Goal: Find specific page/section: Find specific page/section

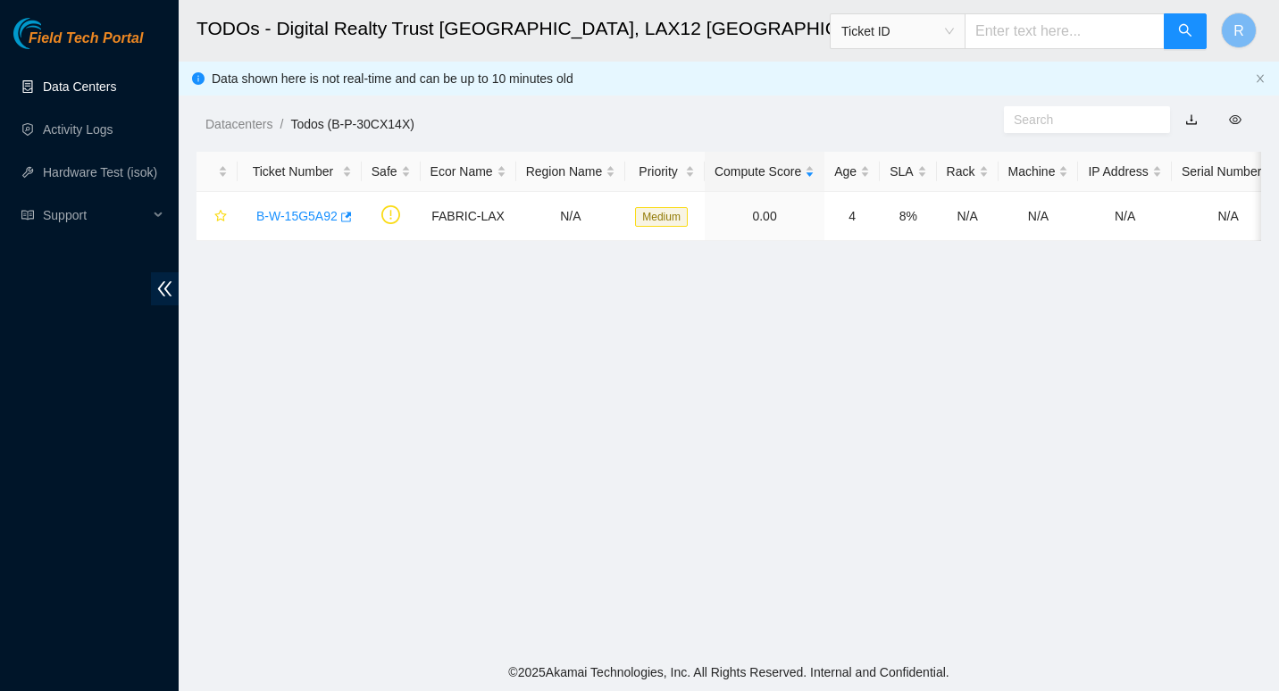
click at [73, 86] on link "Data Centers" at bounding box center [79, 87] width 73 height 14
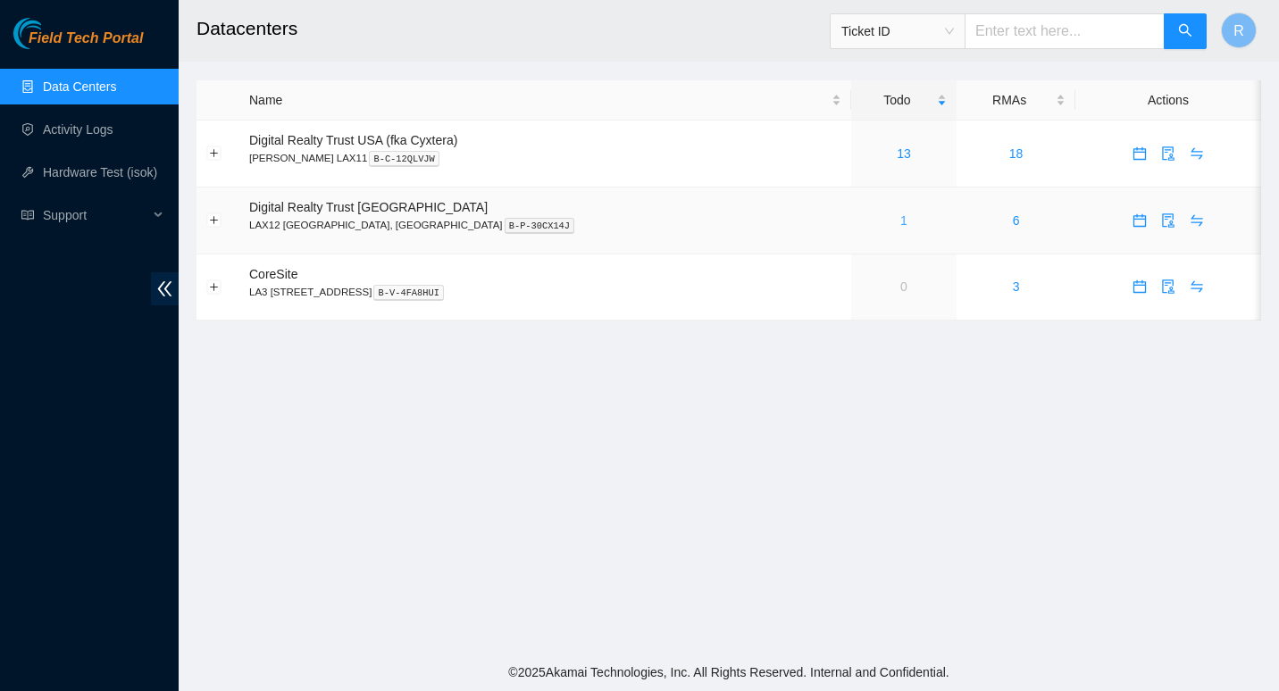
click at [900, 217] on link "1" at bounding box center [903, 221] width 7 height 14
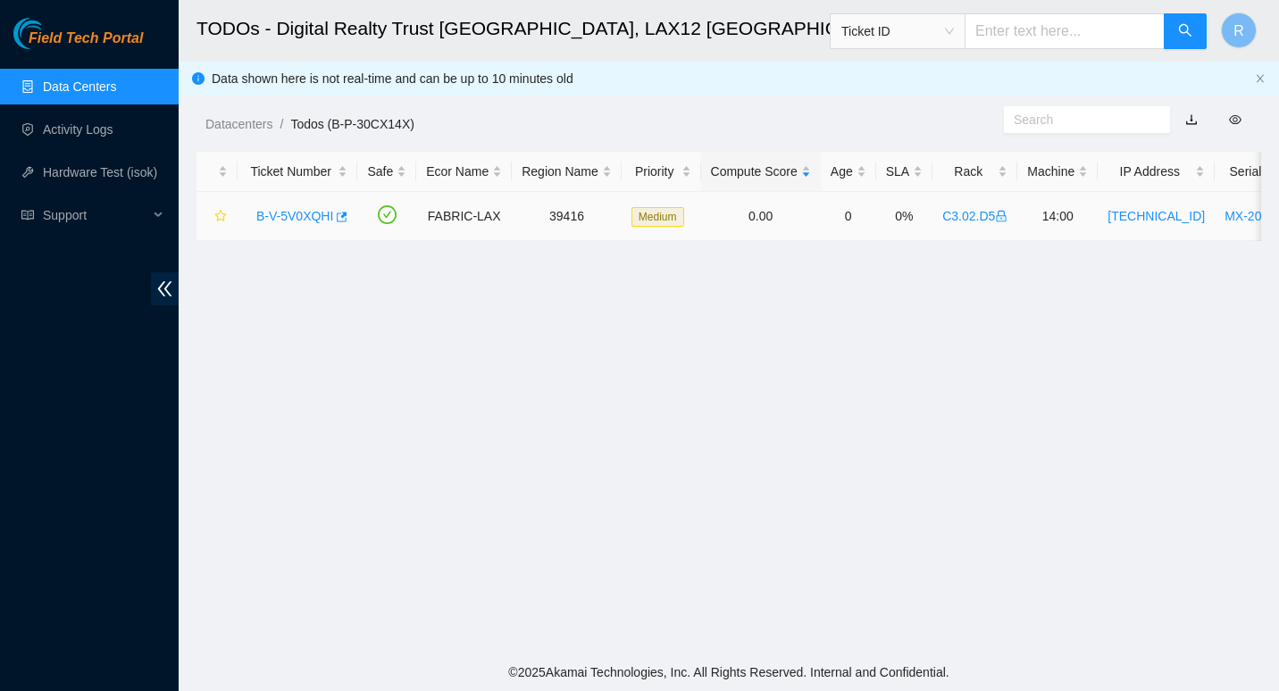
click at [289, 212] on link "B-V-5V0XQHI" at bounding box center [294, 216] width 77 height 14
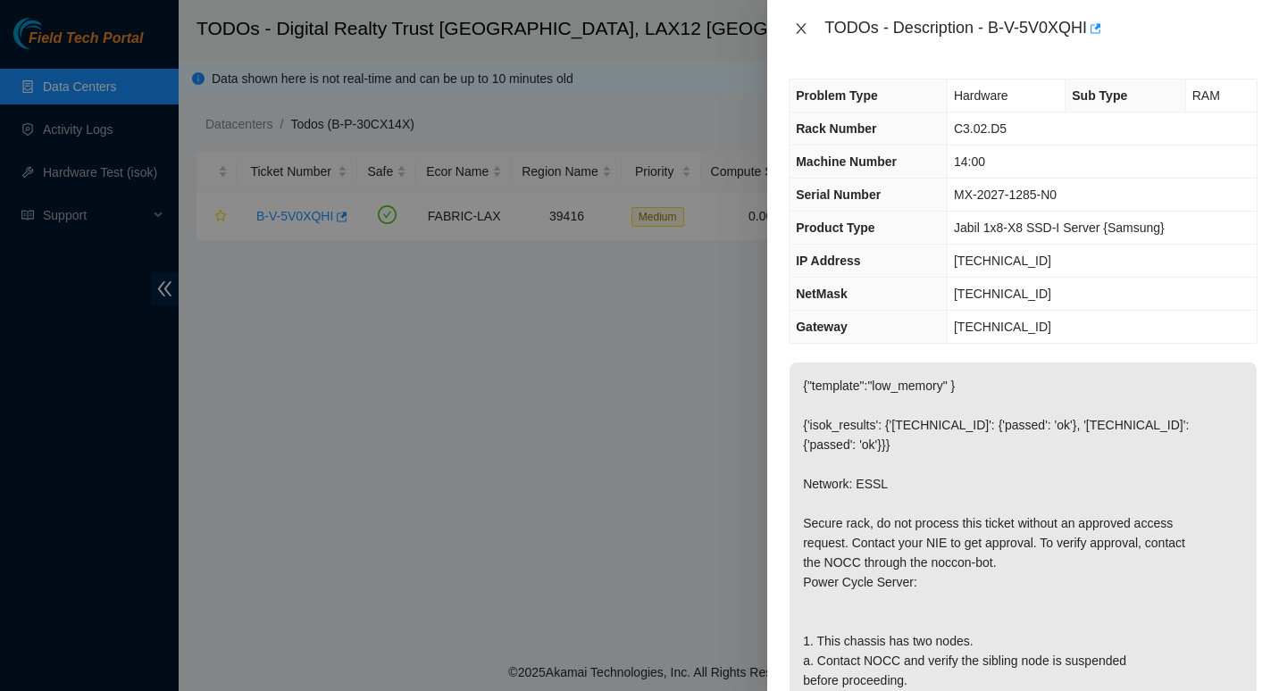
click at [800, 24] on icon "close" at bounding box center [801, 28] width 14 height 14
